Goal: Use online tool/utility: Utilize a website feature to perform a specific function

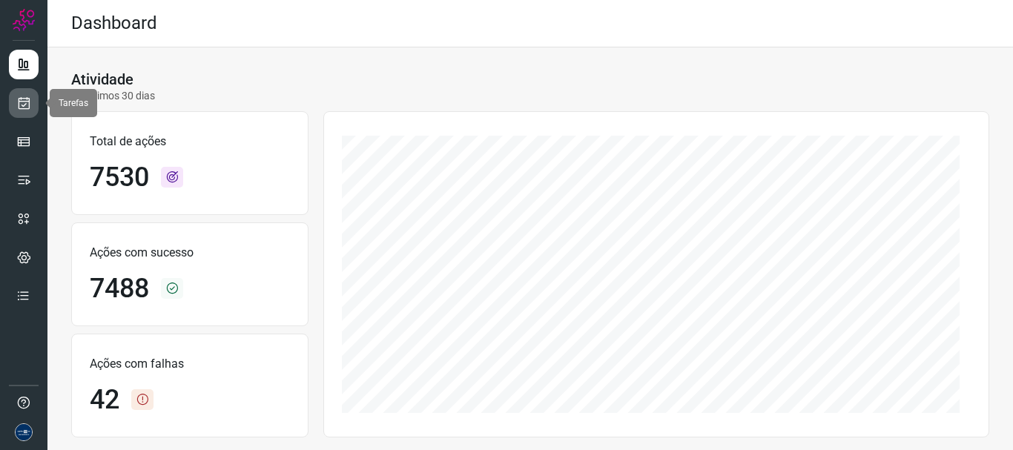
click at [16, 99] on icon at bounding box center [24, 103] width 16 height 15
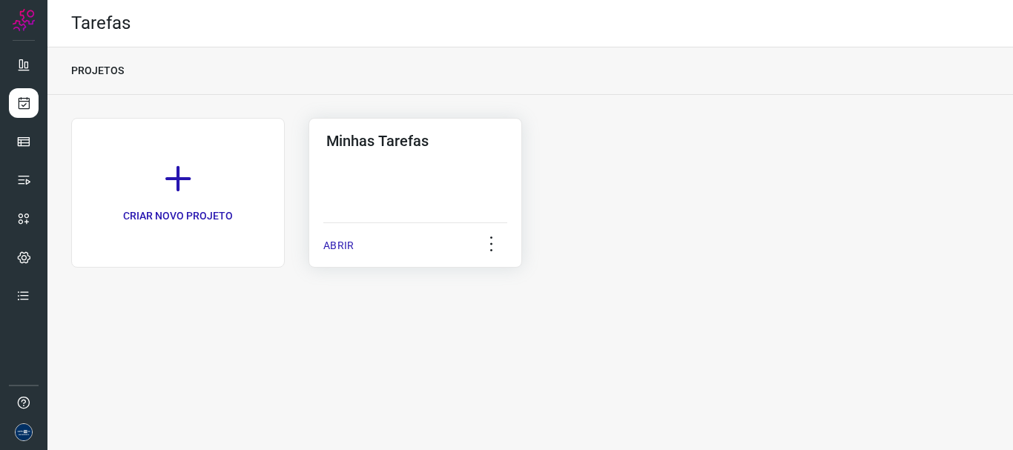
click at [346, 231] on div "ABRIR" at bounding box center [415, 240] width 184 height 37
click at [347, 244] on p "ABRIR" at bounding box center [338, 246] width 30 height 16
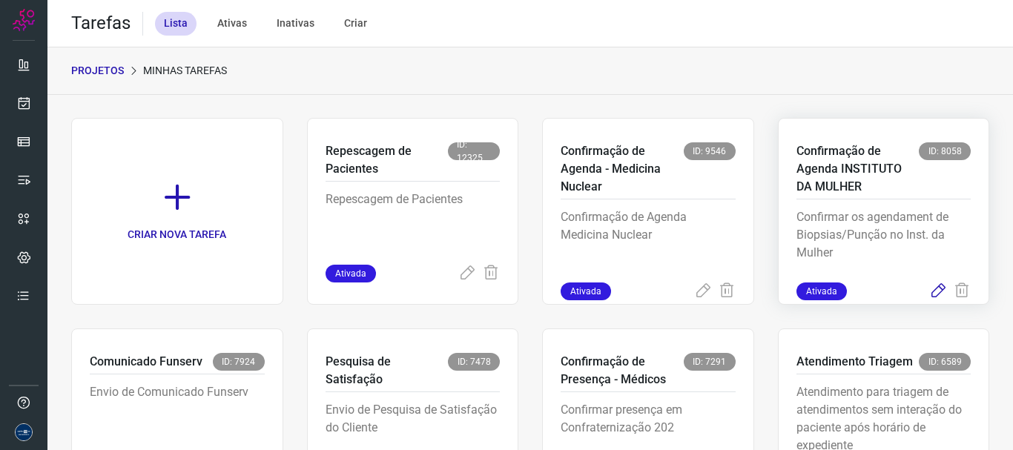
click at [929, 288] on icon at bounding box center [938, 292] width 18 height 18
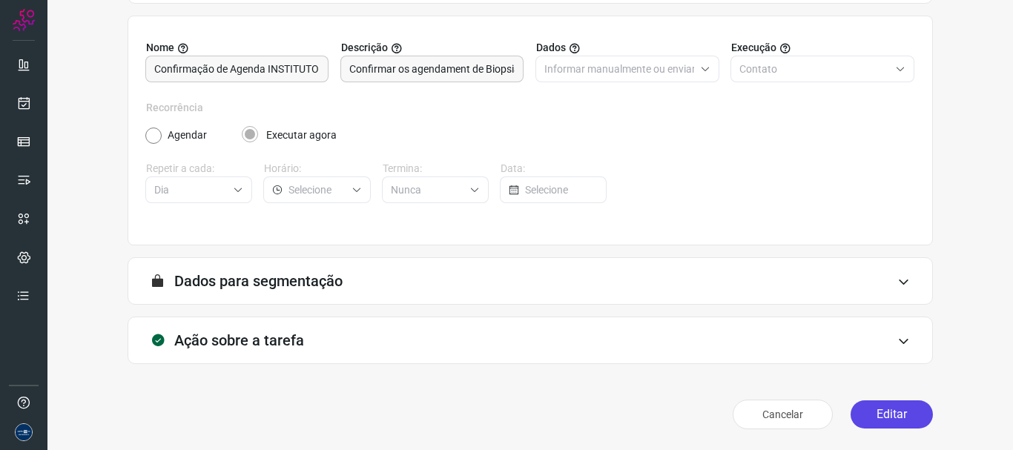
scroll to position [129, 0]
click at [883, 419] on button "Editar" at bounding box center [892, 414] width 82 height 28
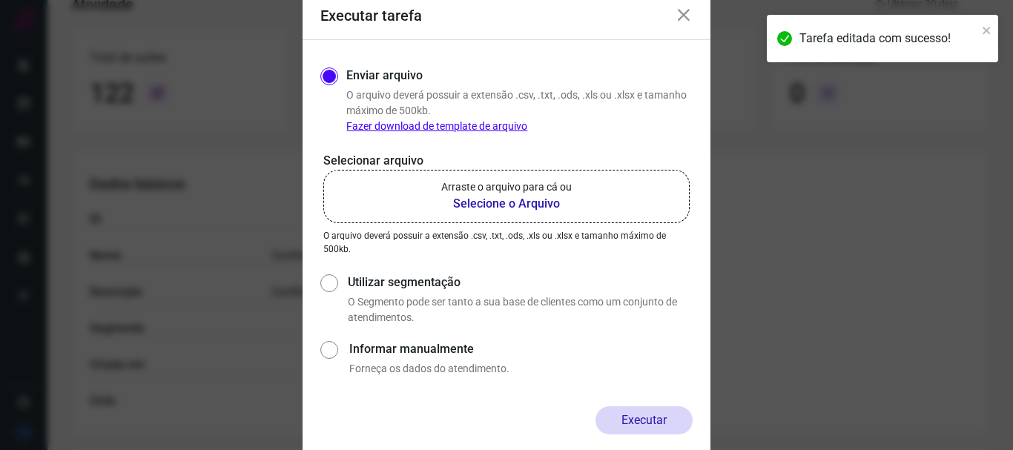
click at [521, 190] on p "Arraste o arquivo para cá ou" at bounding box center [506, 187] width 131 height 16
click at [0, 0] on input "Arraste o arquivo para cá ou Selecione o Arquivo" at bounding box center [0, 0] width 0 height 0
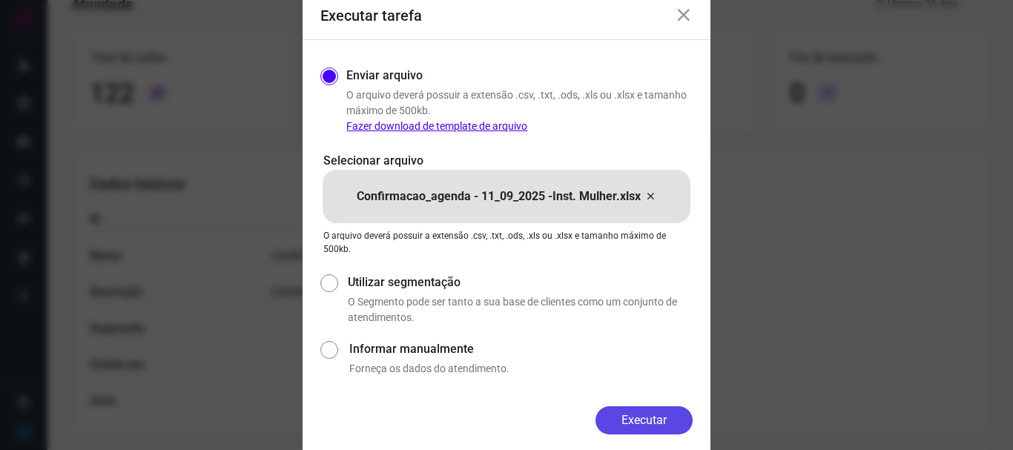
click at [635, 416] on button "Executar" at bounding box center [644, 420] width 97 height 28
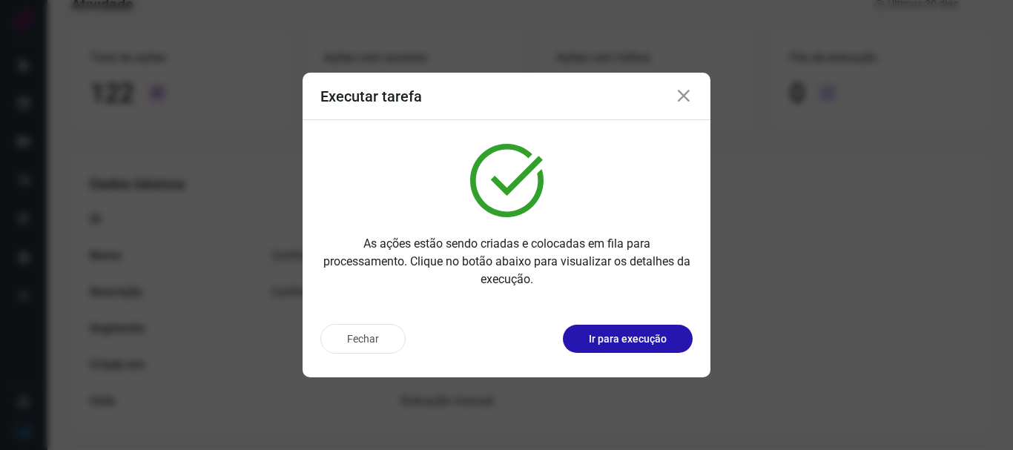
click at [690, 99] on icon at bounding box center [684, 97] width 18 height 18
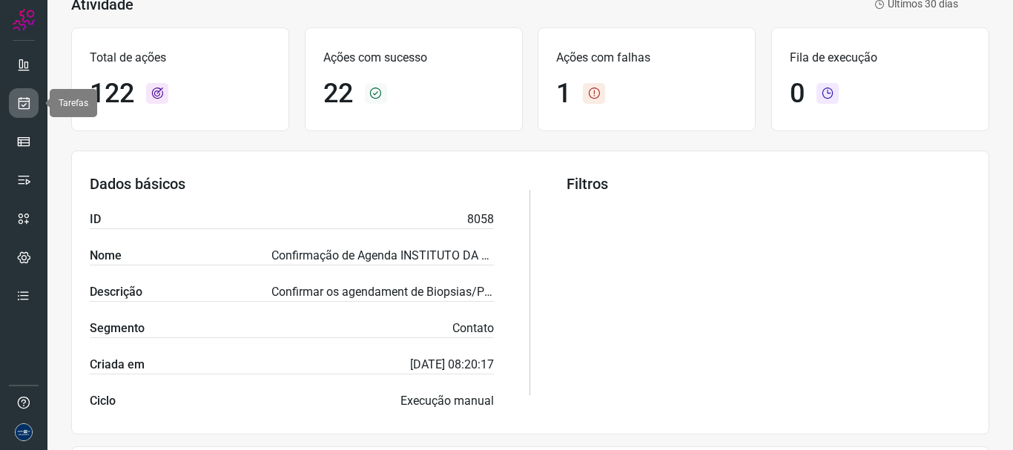
click at [28, 102] on icon at bounding box center [24, 103] width 16 height 15
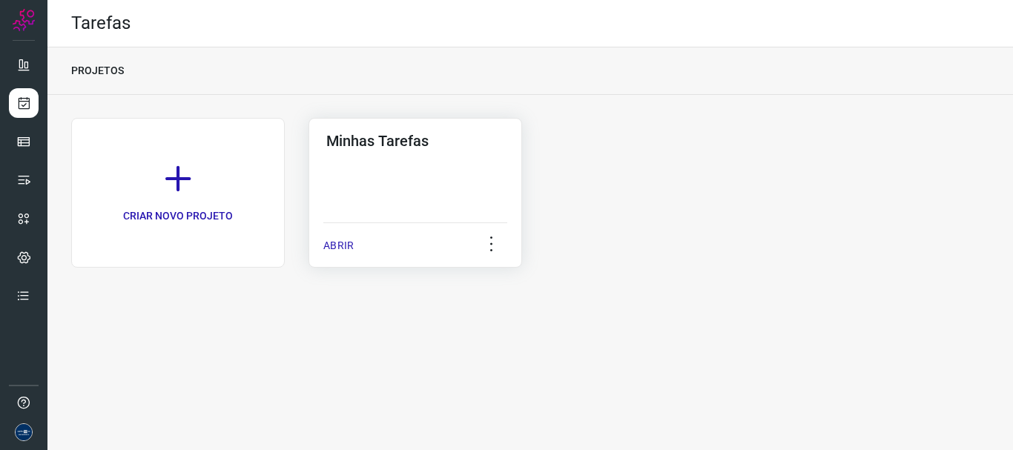
click at [359, 239] on div "ABRIR" at bounding box center [415, 240] width 184 height 37
click at [340, 247] on p "ABRIR" at bounding box center [338, 246] width 30 height 16
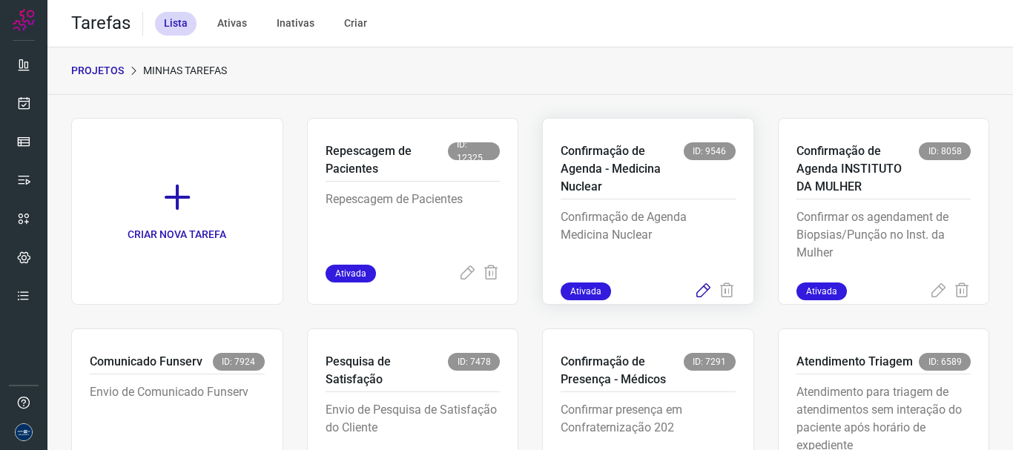
click at [694, 283] on icon at bounding box center [703, 292] width 18 height 18
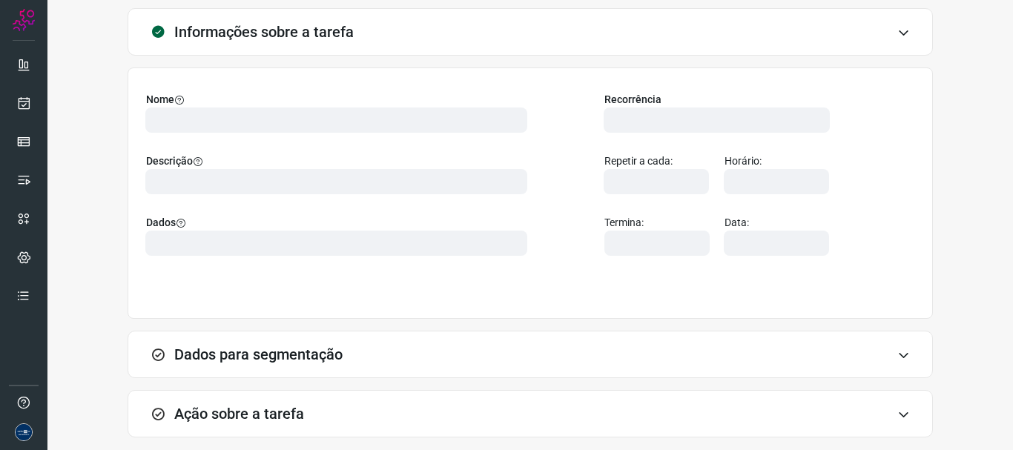
scroll to position [151, 0]
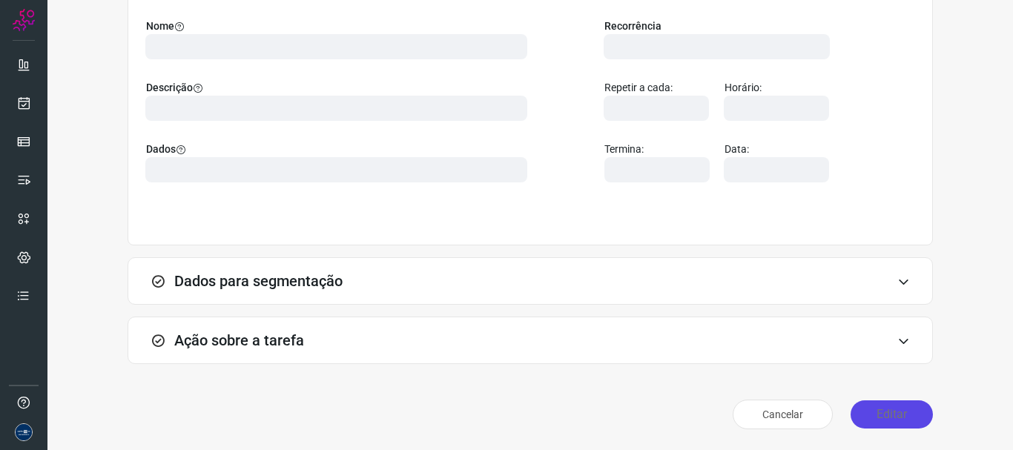
click at [876, 417] on button "Editar" at bounding box center [892, 414] width 82 height 28
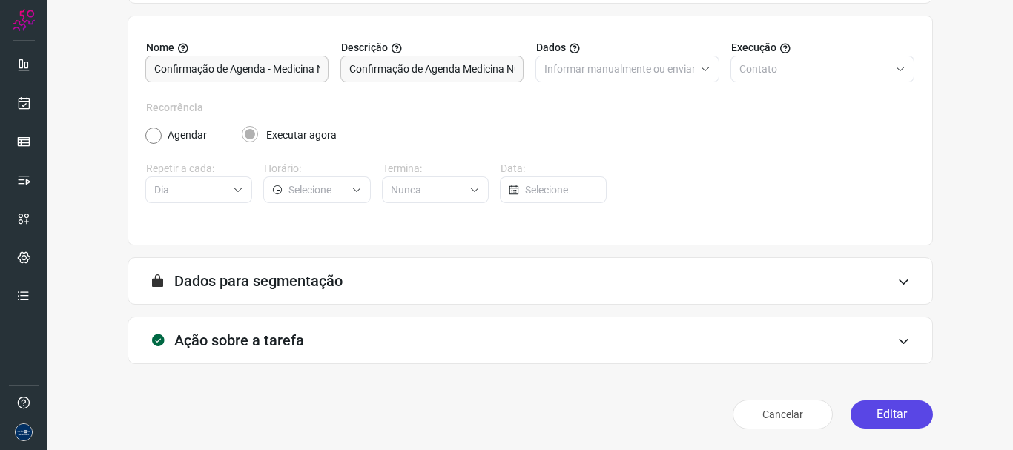
scroll to position [129, 0]
click at [891, 425] on button "Editar" at bounding box center [892, 414] width 82 height 28
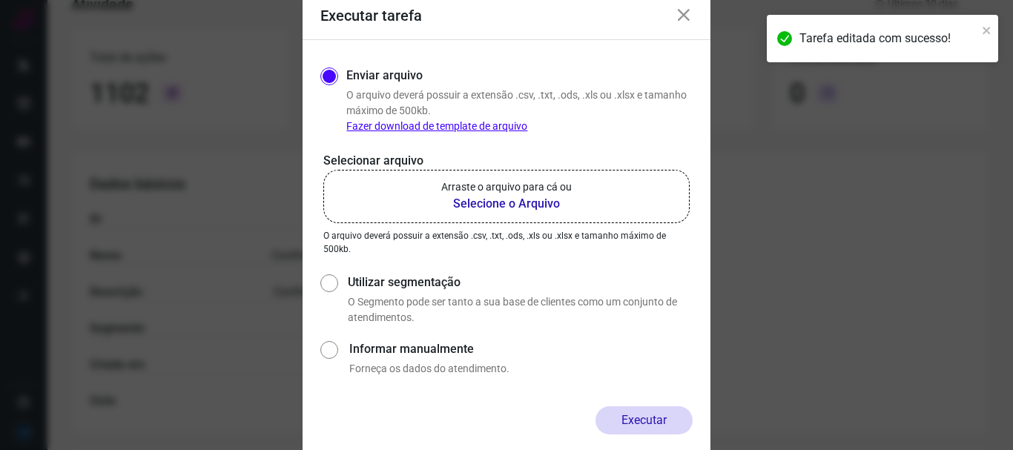
click at [535, 202] on b "Selecione o Arquivo" at bounding box center [506, 204] width 131 height 18
click at [0, 0] on input "Arraste o arquivo para cá ou Selecione o Arquivo" at bounding box center [0, 0] width 0 height 0
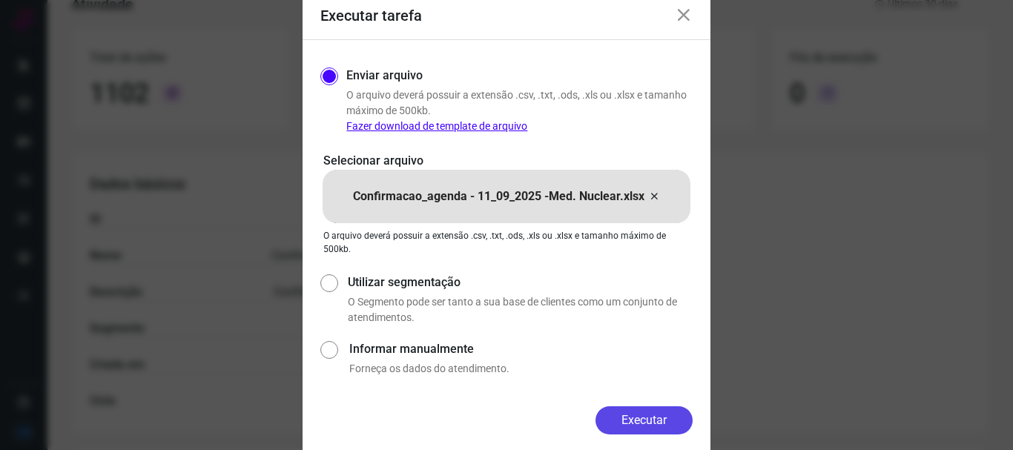
click at [669, 424] on button "Executar" at bounding box center [644, 420] width 97 height 28
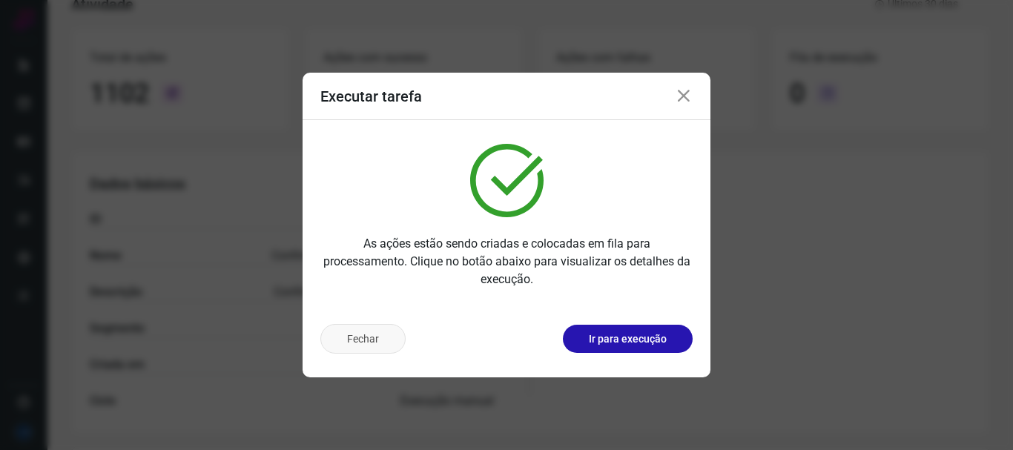
click at [379, 331] on button "Fechar" at bounding box center [362, 339] width 85 height 30
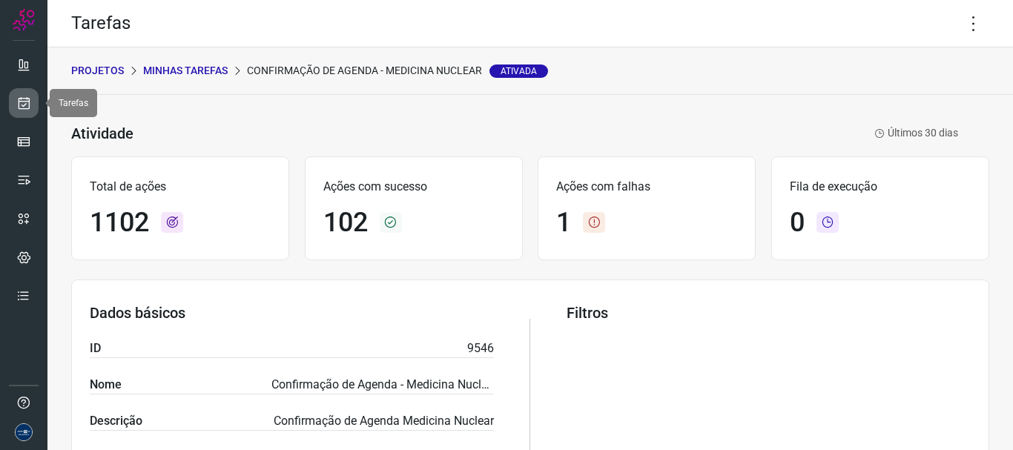
click at [19, 102] on icon at bounding box center [24, 103] width 16 height 15
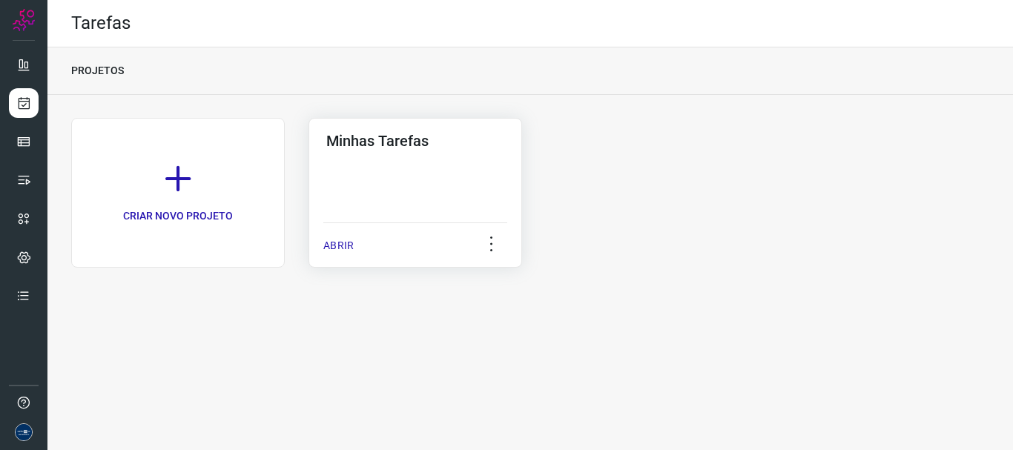
click at [351, 243] on p "ABRIR" at bounding box center [338, 246] width 30 height 16
